Goal: Navigation & Orientation: Find specific page/section

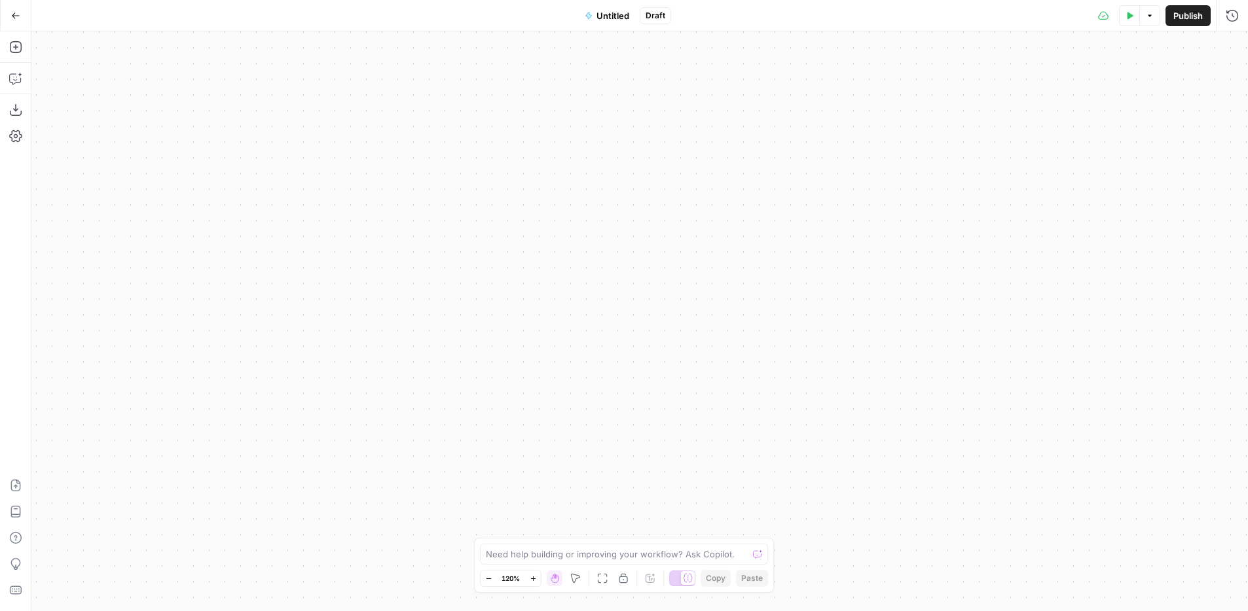
click at [6, 9] on button "Go Back" at bounding box center [16, 16] width 24 height 24
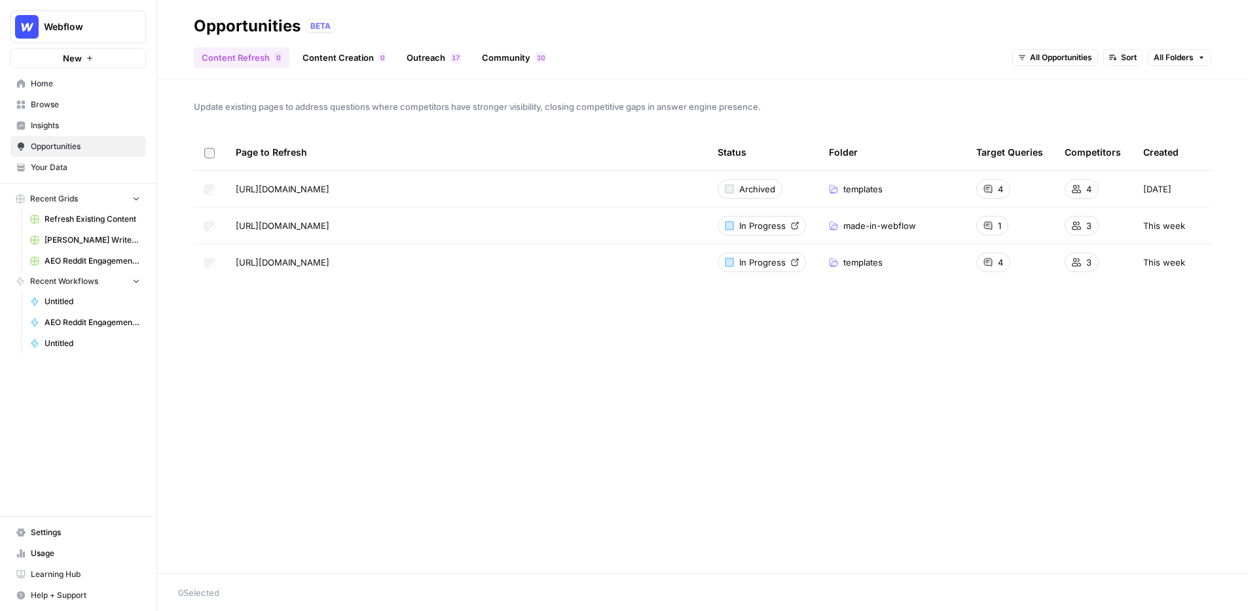
click at [48, 83] on span "Home" at bounding box center [85, 84] width 109 height 12
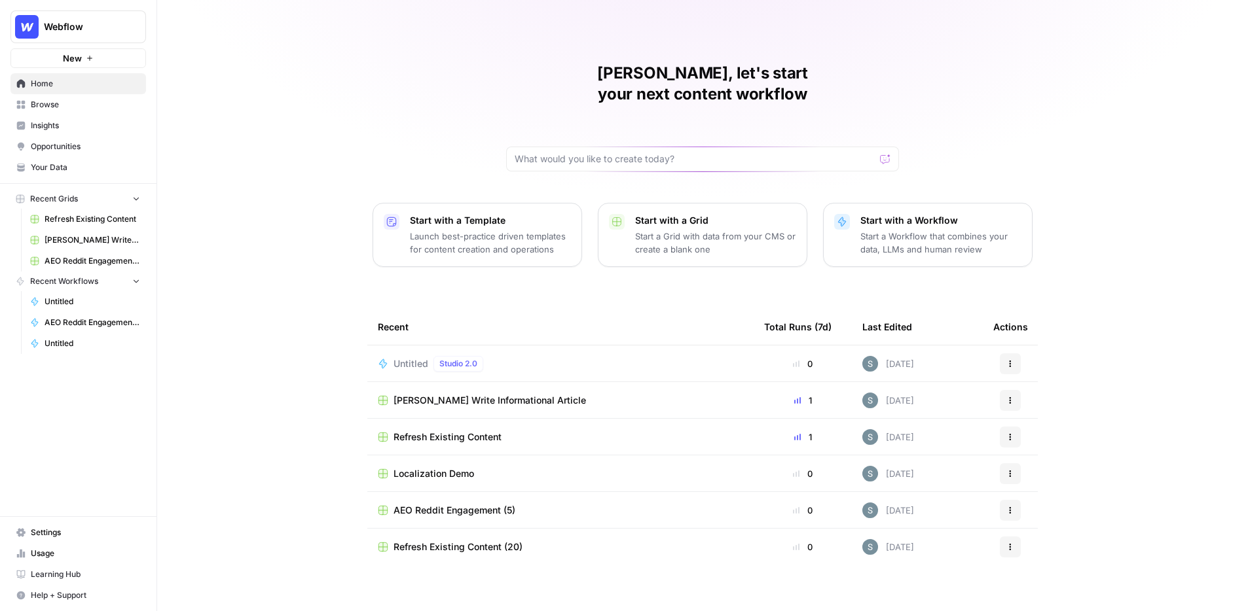
click at [105, 35] on button "Webflow" at bounding box center [77, 26] width 135 height 33
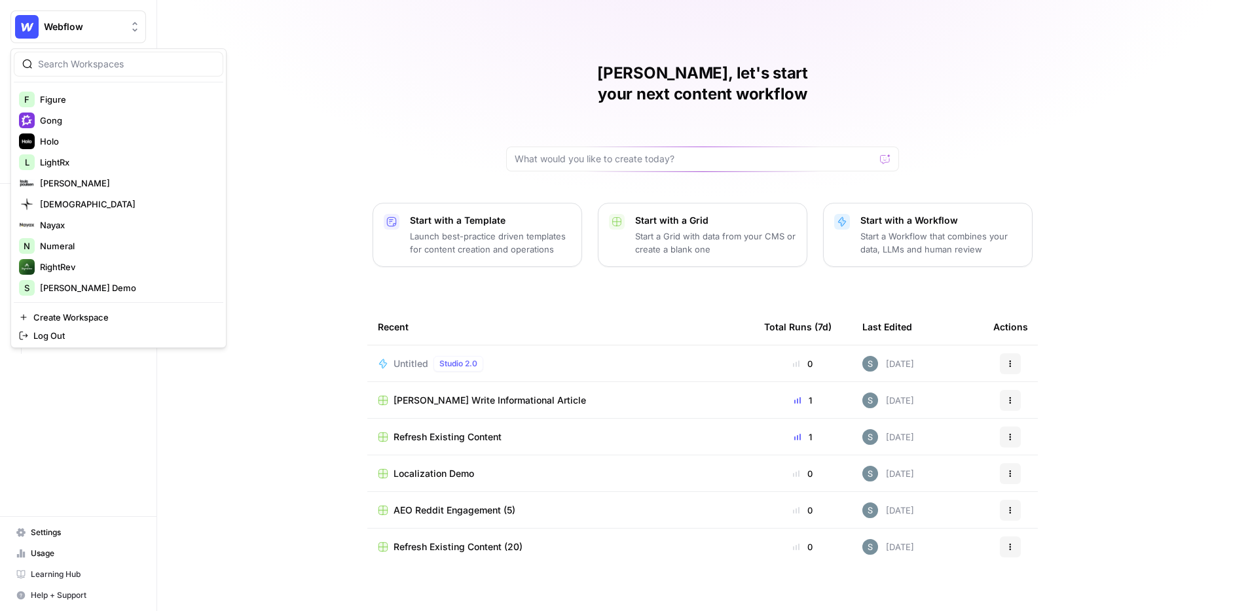
scroll to position [300, 0]
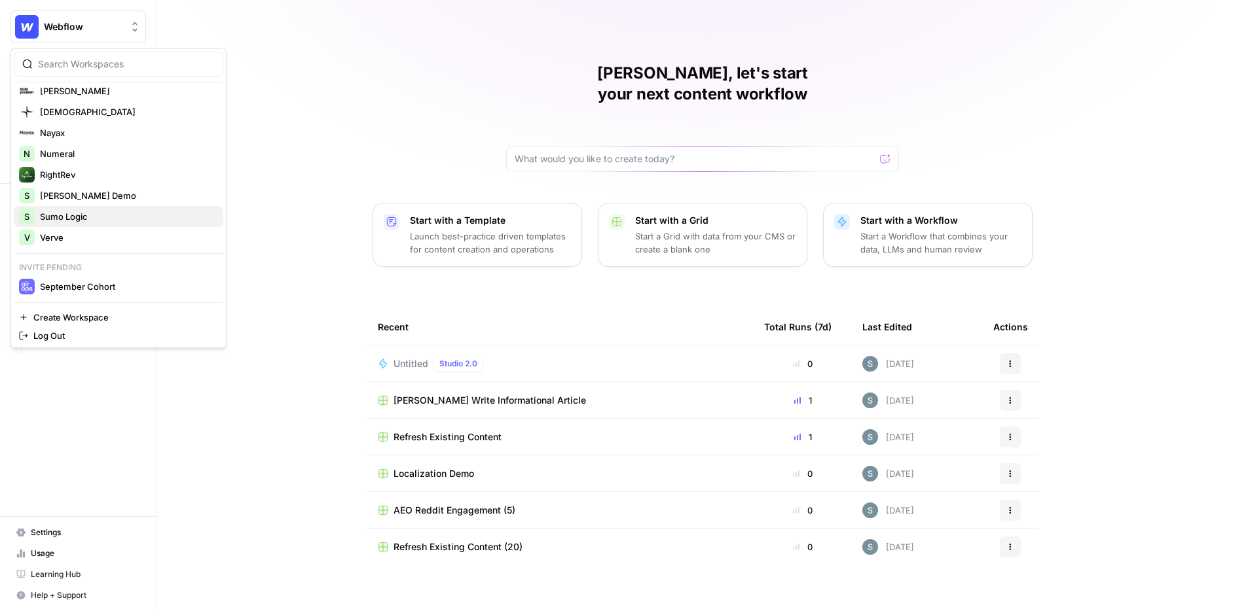
click at [115, 216] on span "Sumo Logic" at bounding box center [126, 216] width 173 height 13
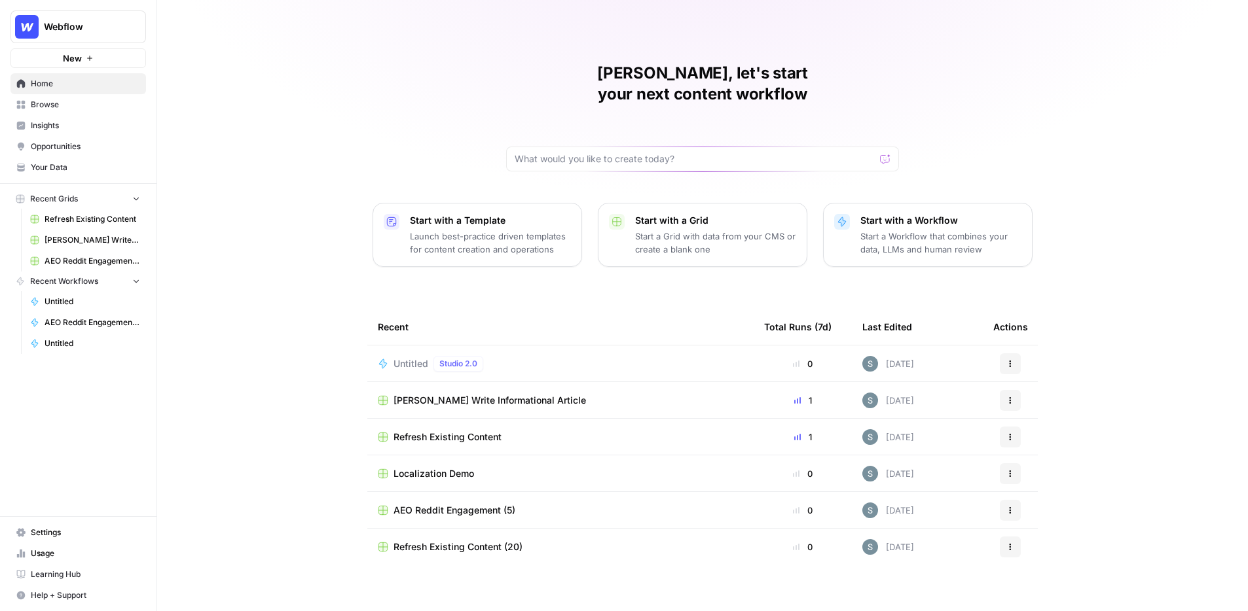
click at [82, 23] on span "Webflow" at bounding box center [83, 26] width 79 height 13
click at [334, 164] on div "Shanil, let's start your next content workflow Start with a Template Launch bes…" at bounding box center [702, 311] width 1090 height 623
click at [101, 15] on button "Webflow" at bounding box center [77, 26] width 135 height 33
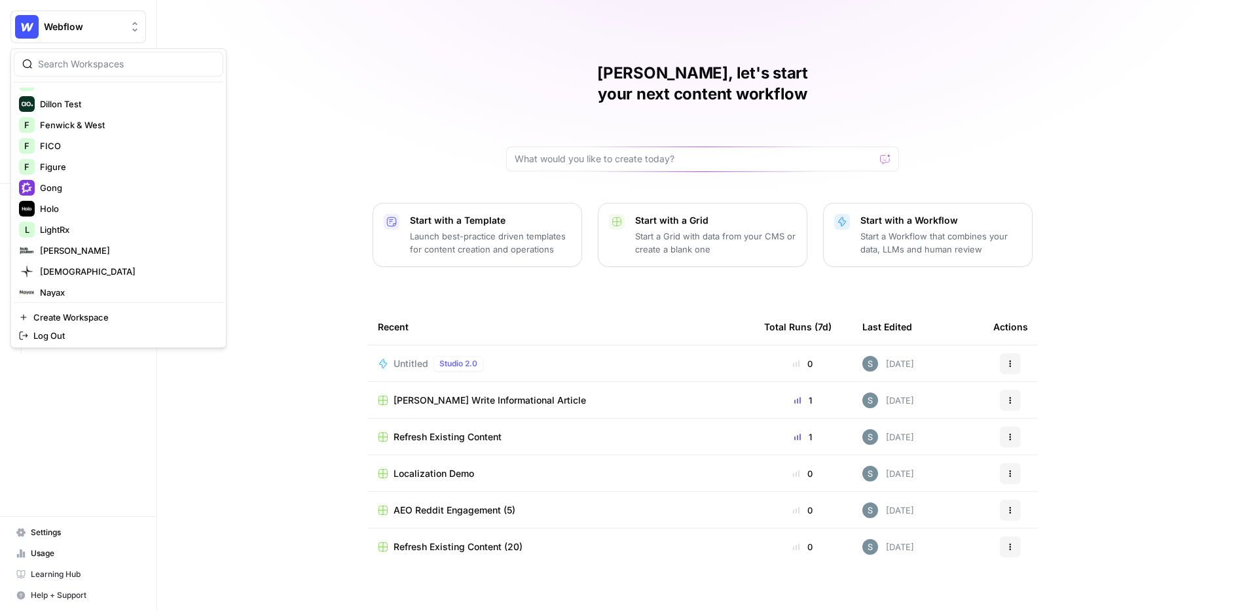
scroll to position [300, 0]
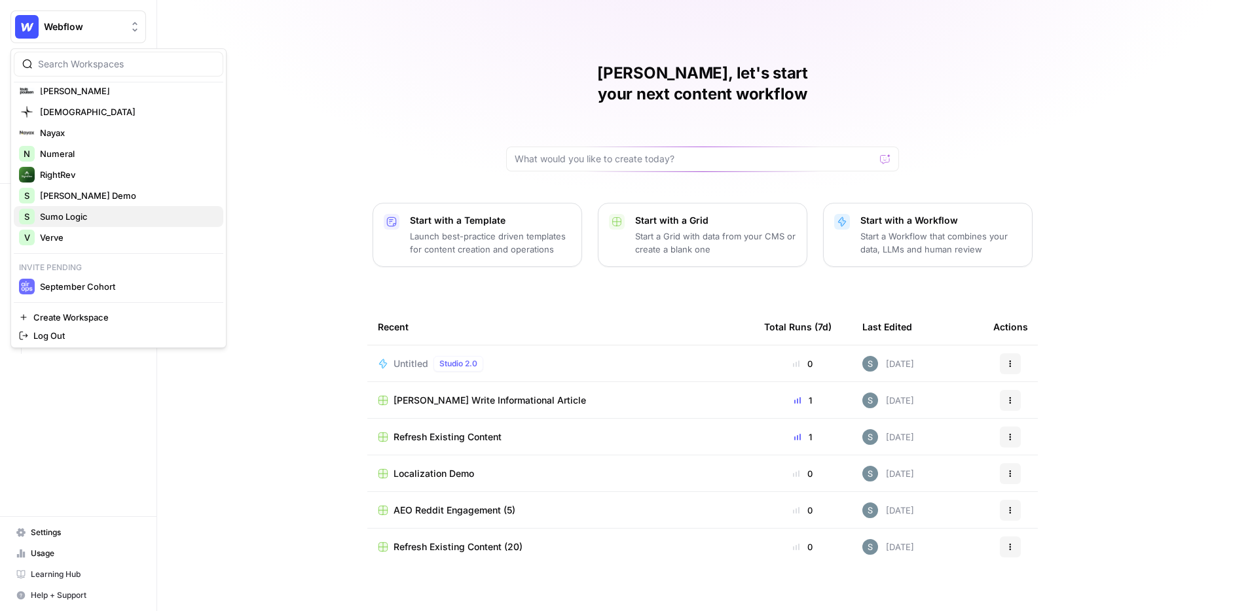
click at [107, 210] on span "Sumo Logic" at bounding box center [126, 216] width 173 height 13
